Goal: Book appointment/travel/reservation

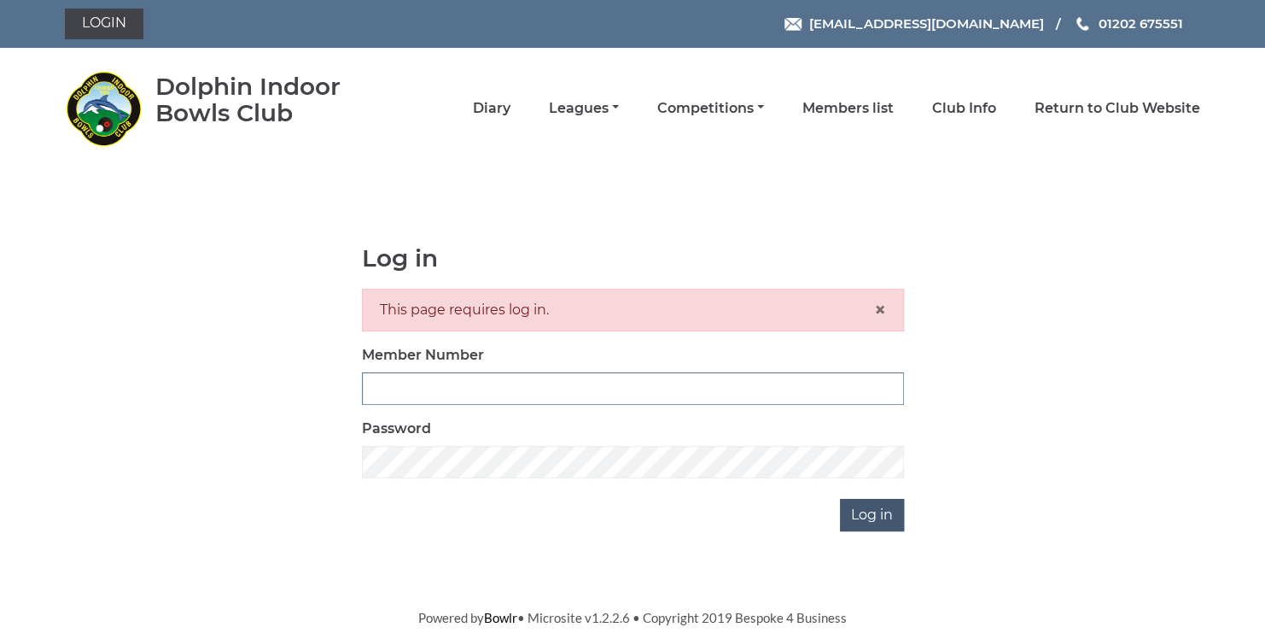
type input "3729"
click at [872, 510] on input "Log in" at bounding box center [872, 515] width 64 height 32
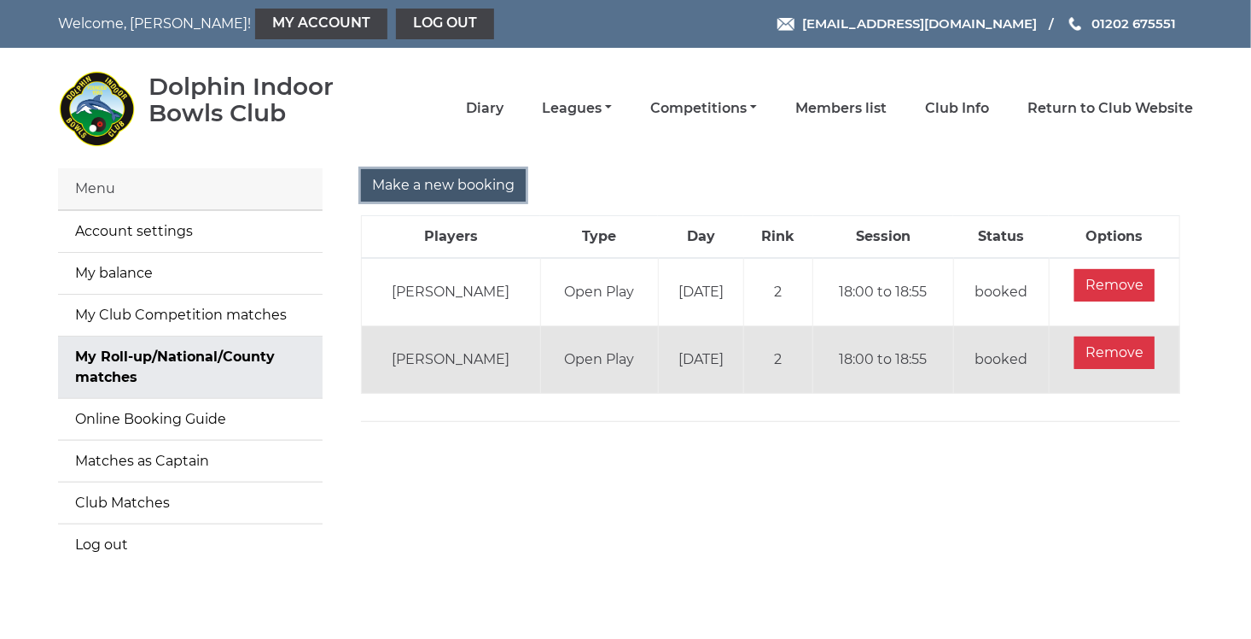
click at [430, 184] on input "Make a new booking" at bounding box center [443, 185] width 165 height 32
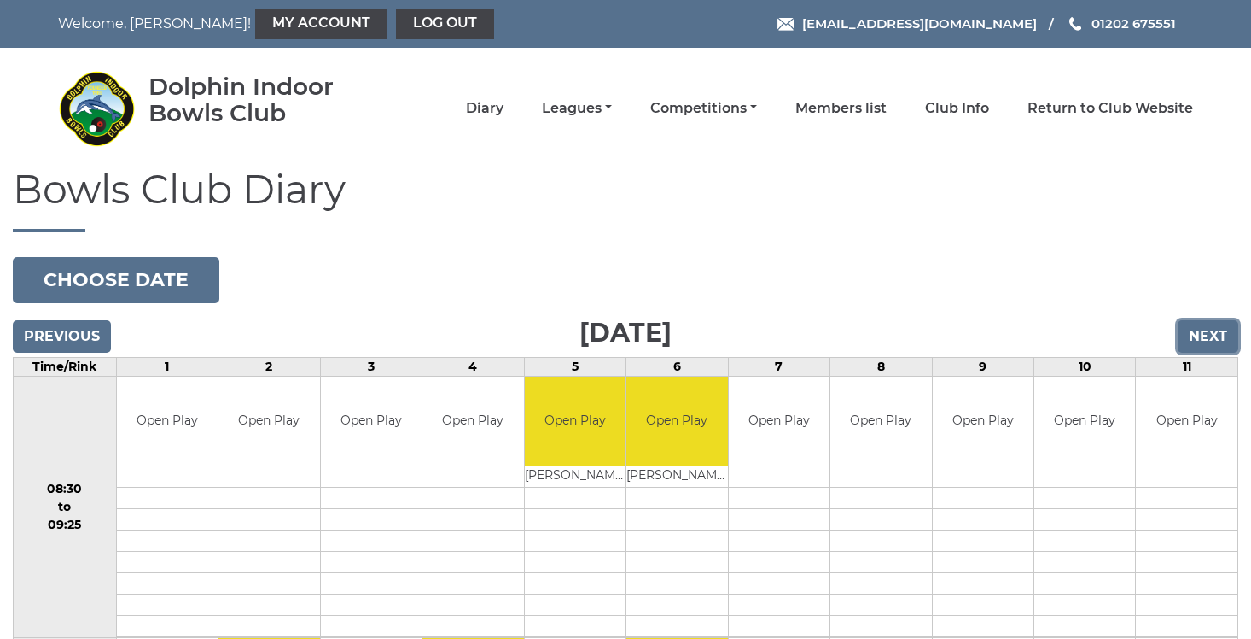
click at [1217, 334] on input "Next" at bounding box center [1208, 336] width 61 height 32
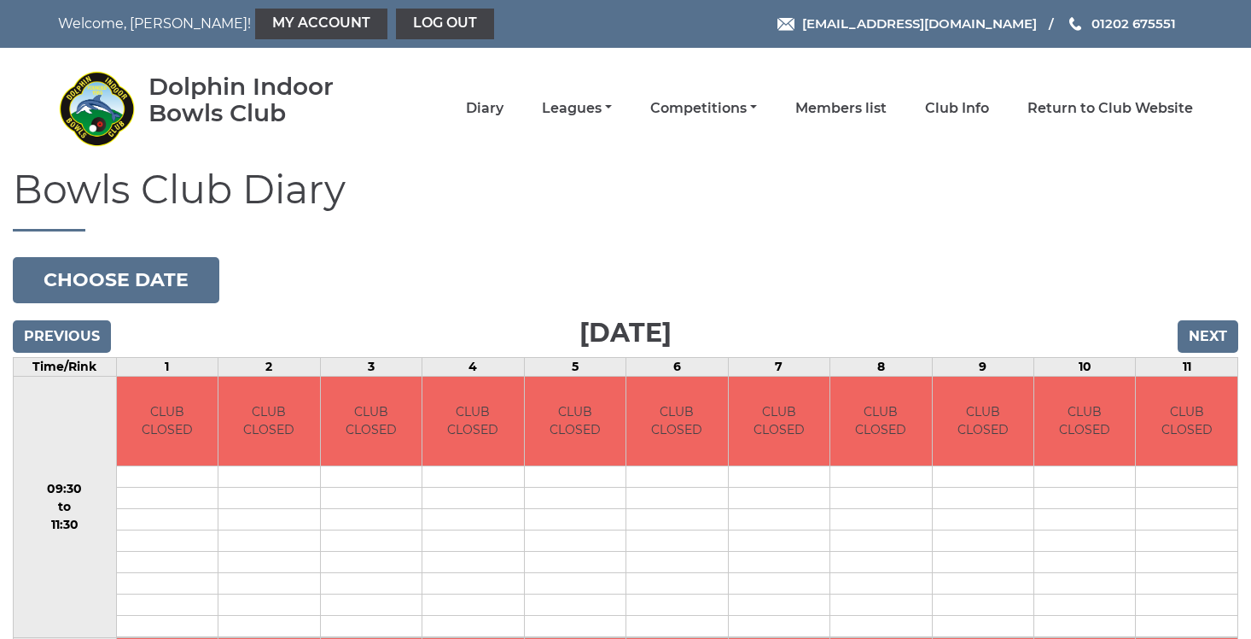
click at [1217, 334] on input "Next" at bounding box center [1208, 336] width 61 height 32
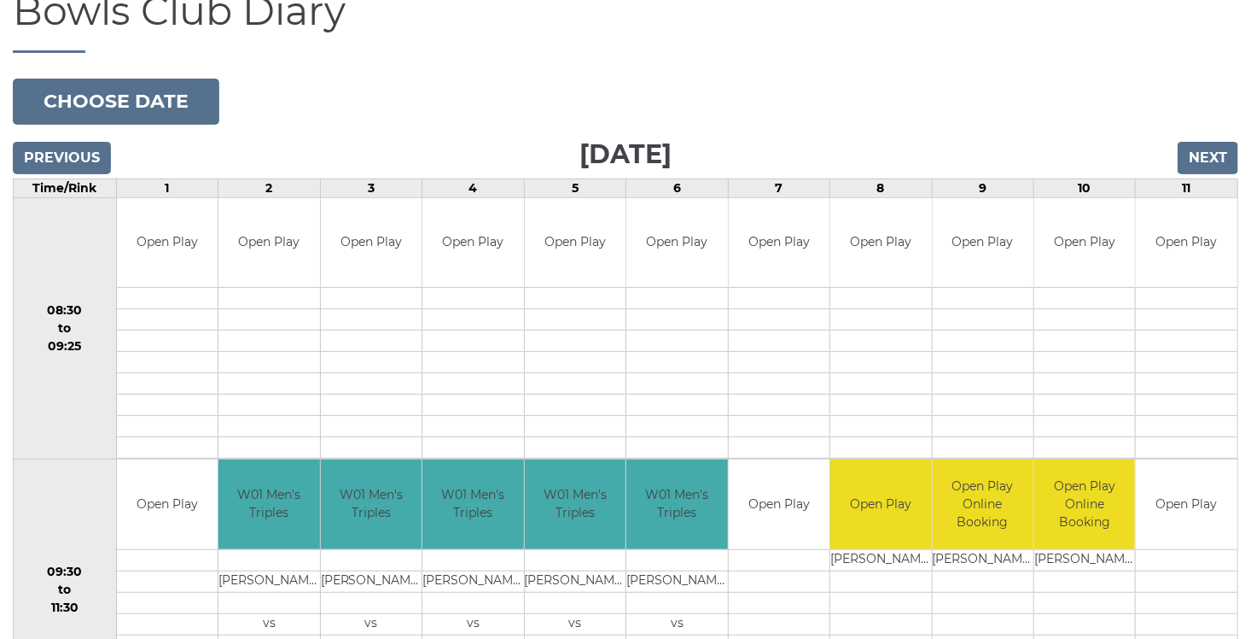
scroll to position [193, 0]
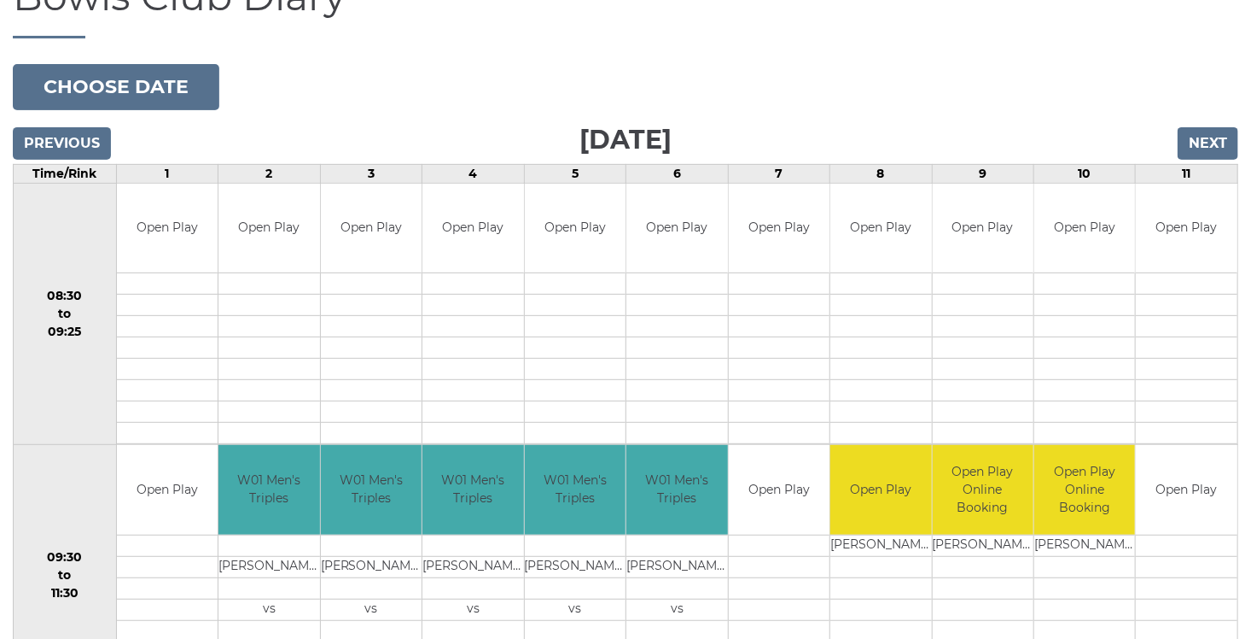
click at [1205, 27] on h1 "Bowls Club Diary" at bounding box center [626, 6] width 1226 height 63
